Goal: Information Seeking & Learning: Learn about a topic

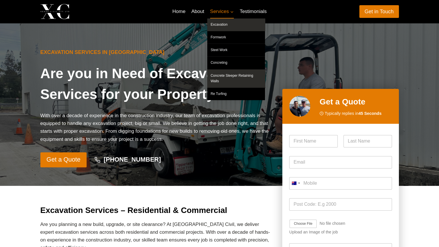
click at [218, 79] on link "Concrete Sleeper Retaining Walls" at bounding box center [236, 79] width 58 height 18
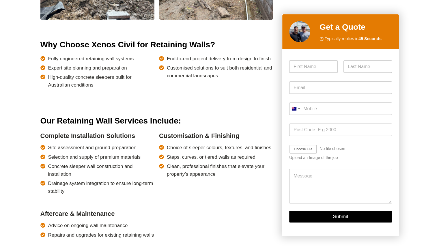
scroll to position [347, 0]
drag, startPoint x: 65, startPoint y: 149, endPoint x: 103, endPoint y: 145, distance: 37.8
click at [103, 145] on span "Site assessment and ground preparation" at bounding box center [92, 148] width 88 height 8
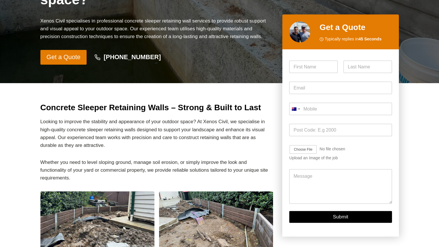
scroll to position [116, 0]
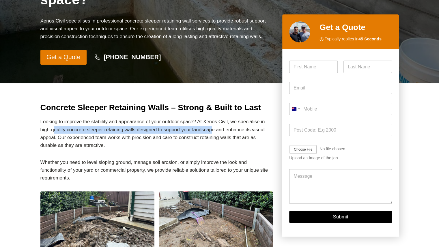
drag, startPoint x: 55, startPoint y: 127, endPoint x: 213, endPoint y: 127, distance: 157.4
click at [213, 128] on p "Looking to improve the stability and appearance of your outdoor space? At Xenos…" at bounding box center [156, 133] width 233 height 31
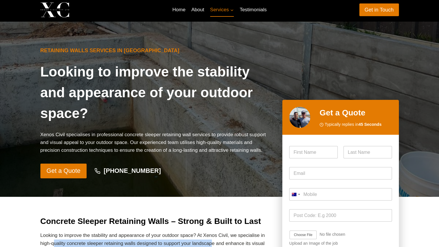
scroll to position [0, 0]
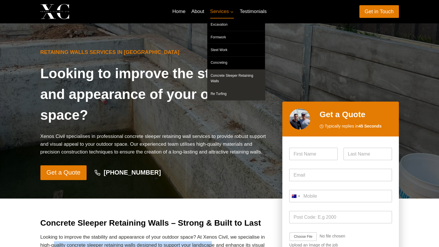
click at [224, 88] on link "Re Turfing" at bounding box center [236, 94] width 58 height 12
